Goal: Task Accomplishment & Management: Manage account settings

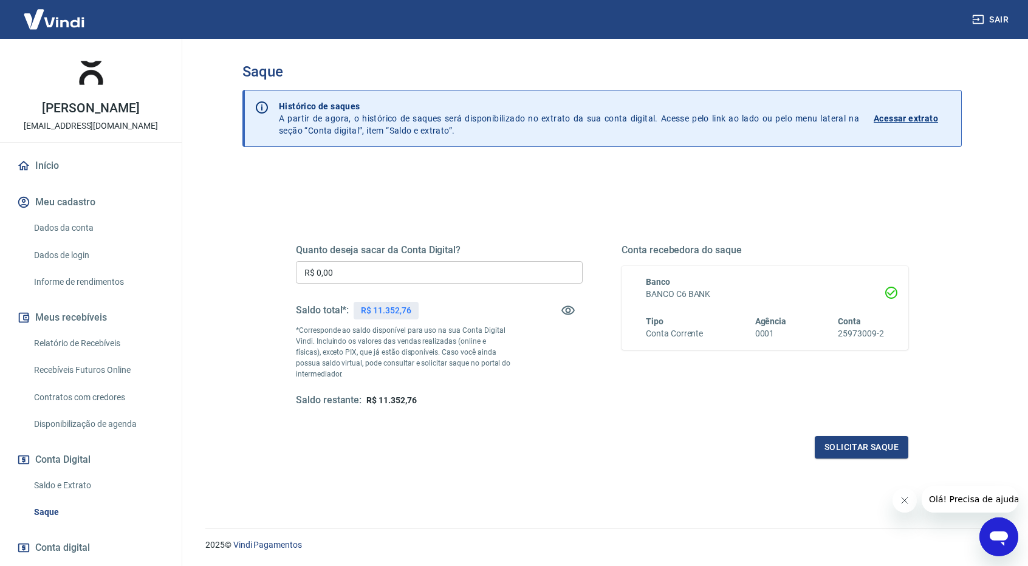
click at [528, 273] on input "R$ 0,00" at bounding box center [439, 272] width 287 height 22
type input "R$ 11.352,76"
click at [849, 447] on button "Solicitar saque" at bounding box center [862, 447] width 94 height 22
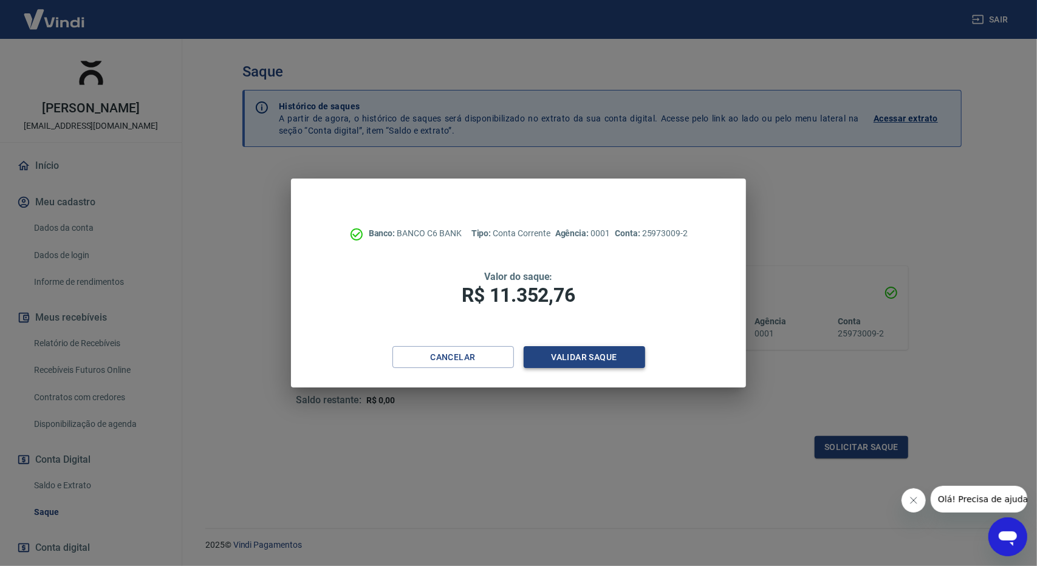
click at [605, 349] on button "Validar saque" at bounding box center [585, 357] width 122 height 22
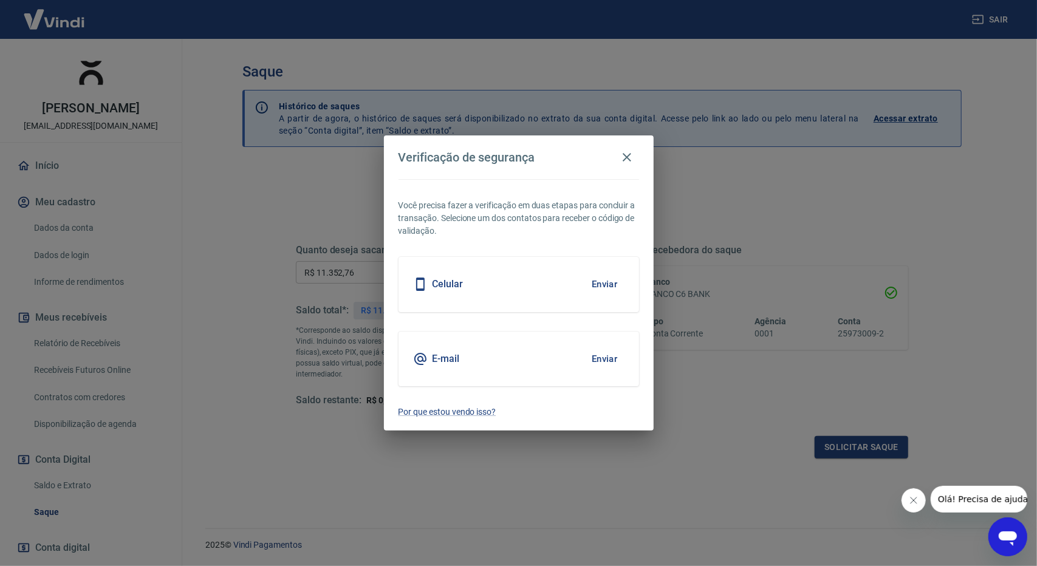
click at [612, 360] on button "Enviar" at bounding box center [605, 359] width 40 height 26
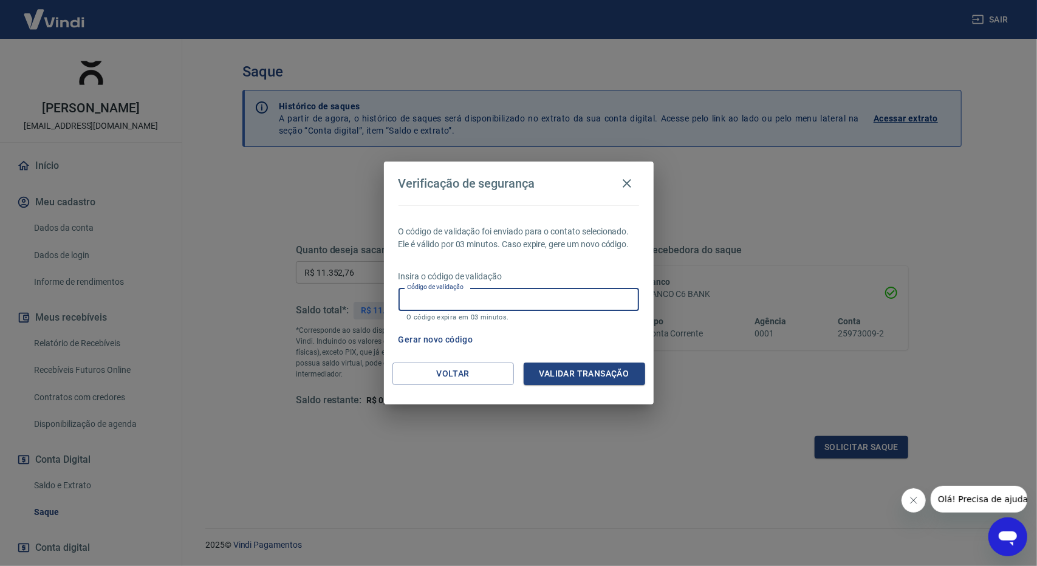
click at [504, 299] on input "Código de validação" at bounding box center [519, 299] width 241 height 22
type input "956242"
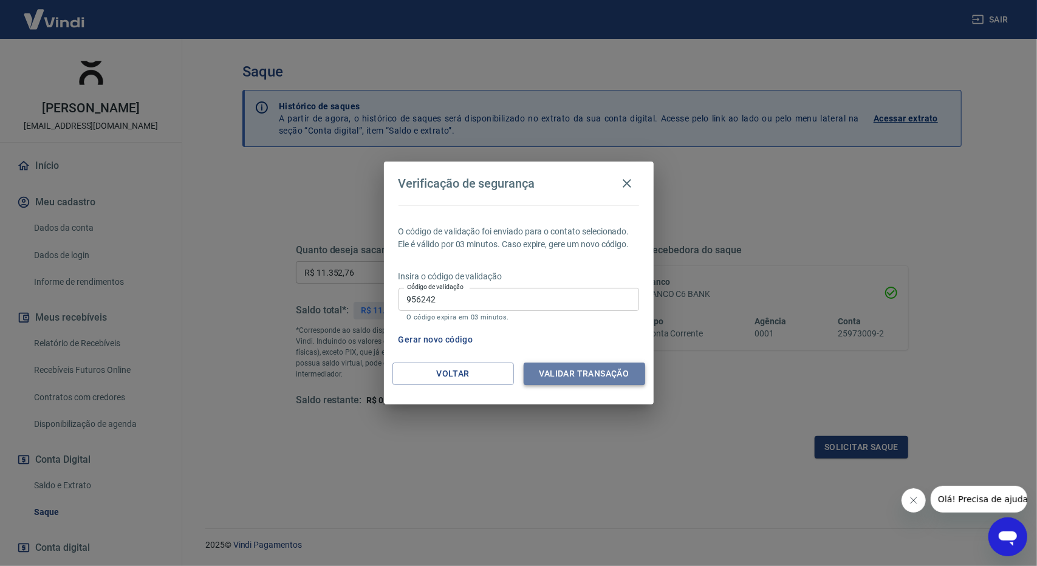
click at [615, 370] on button "Validar transação" at bounding box center [585, 374] width 122 height 22
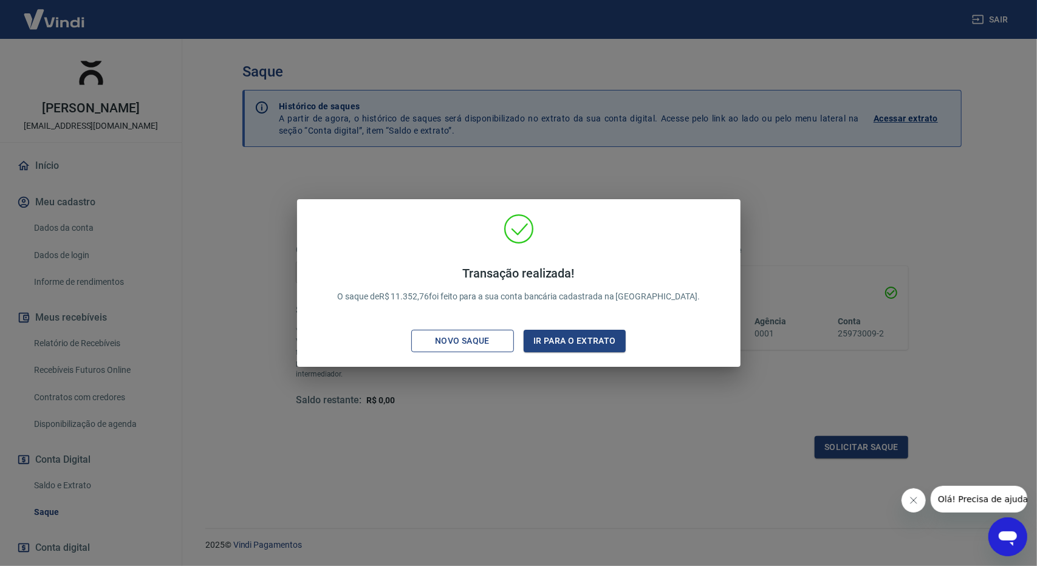
click at [466, 345] on div "Novo saque" at bounding box center [463, 341] width 84 height 15
